Goal: Find specific page/section: Find specific page/section

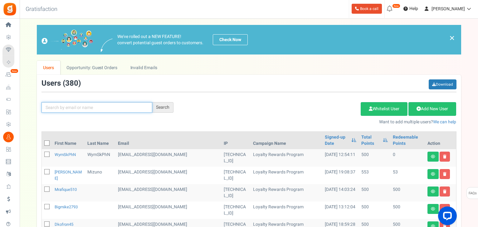
drag, startPoint x: 0, startPoint y: 0, endPoint x: 96, endPoint y: 104, distance: 141.8
click at [96, 104] on input "text" at bounding box center [96, 107] width 111 height 11
type input "campos"
click at [166, 109] on div "Search" at bounding box center [162, 107] width 21 height 11
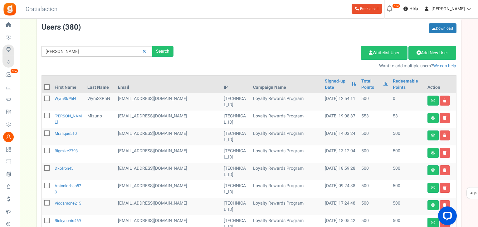
scroll to position [25, 0]
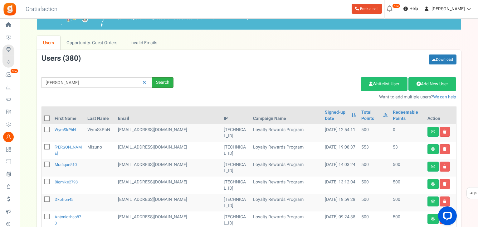
click at [160, 85] on div "Search" at bounding box center [162, 82] width 21 height 11
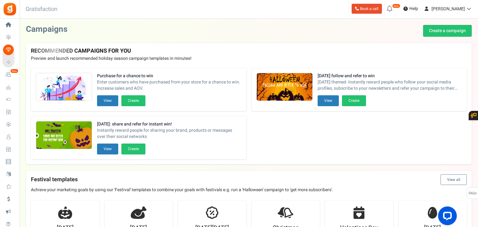
click at [0, 0] on span "Users" at bounding box center [0, 0] width 0 height 0
